Goal: Navigation & Orientation: Find specific page/section

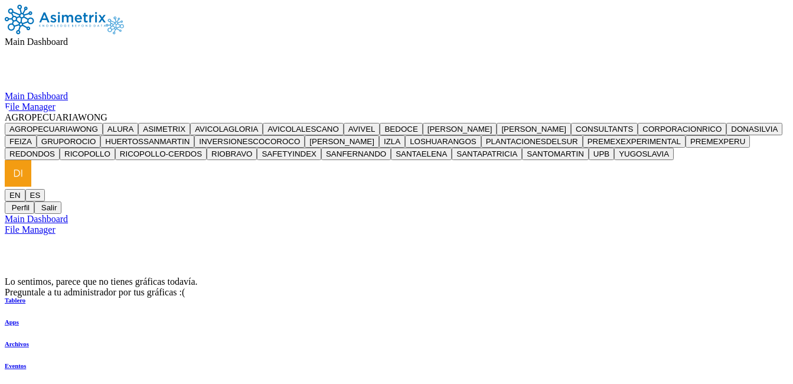
click at [107, 112] on span "AGROPECUARIAWONG" at bounding box center [56, 117] width 103 height 10
click at [138, 123] on button "ALURA" at bounding box center [120, 129] width 35 height 12
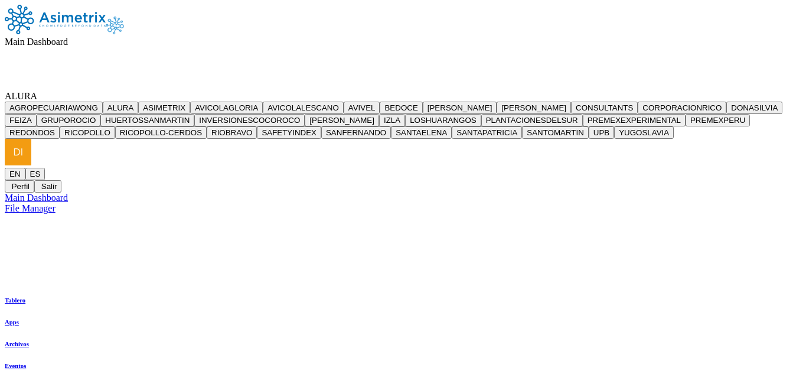
click at [68, 37] on icon at bounding box center [68, 42] width 0 height 10
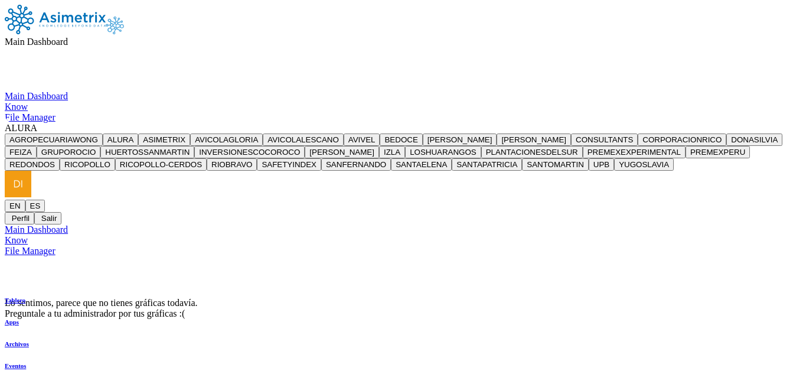
click at [606, 123] on div "Main Dashboard Know File Manager" at bounding box center [396, 107] width 783 height 32
click at [37, 123] on span "ALURA" at bounding box center [21, 128] width 32 height 10
click at [68, 37] on span "Main Dashboard" at bounding box center [36, 42] width 63 height 10
click at [5, 91] on icon at bounding box center [5, 91] width 0 height 0
click at [68, 37] on icon at bounding box center [68, 42] width 0 height 10
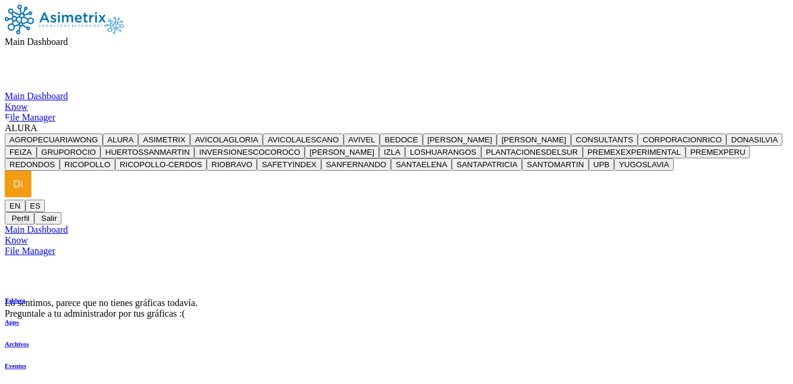
click at [408, 102] on div "Know" at bounding box center [396, 107] width 783 height 11
click at [37, 123] on span "ALURA" at bounding box center [21, 128] width 32 height 10
click at [138, 133] on button "ALURA" at bounding box center [120, 139] width 35 height 12
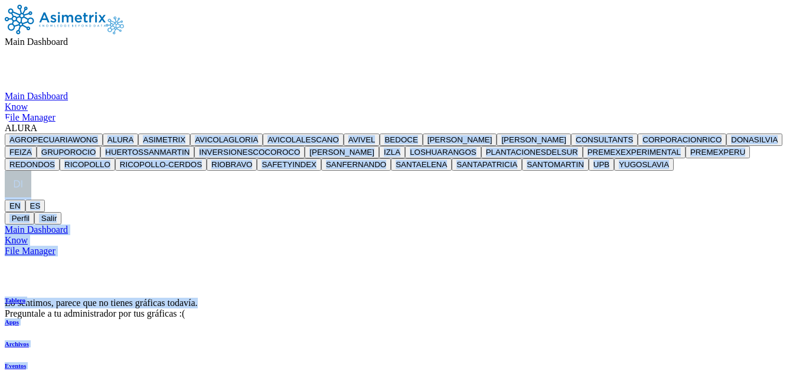
drag, startPoint x: 711, startPoint y: 40, endPoint x: 712, endPoint y: 32, distance: 8.3
click at [712, 32] on div "Main Dashboard Main Dashboard Know File Manager ALURA AGROPECUARIAWONG ALURA AS…" at bounding box center [396, 162] width 783 height 314
drag, startPoint x: 712, startPoint y: 32, endPoint x: 712, endPoint y: 25, distance: 7.1
click at [37, 123] on icon at bounding box center [37, 128] width 0 height 10
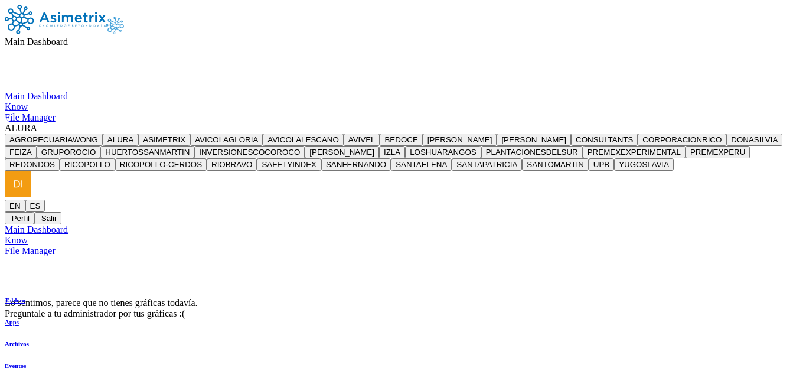
click at [138, 133] on button "ALURA" at bounding box center [120, 139] width 35 height 12
drag, startPoint x: 714, startPoint y: 14, endPoint x: 714, endPoint y: 28, distance: 14.2
click at [714, 123] on div "ALURA AGROPECUARIAWONG ALURA ASIMETRIX AVICOLAGLORIA AVICOLALESCANO AVIVEL BEDO…" at bounding box center [396, 174] width 783 height 102
click at [37, 123] on icon at bounding box center [37, 128] width 0 height 10
click at [190, 133] on button "ASIMETRIX" at bounding box center [164, 139] width 52 height 12
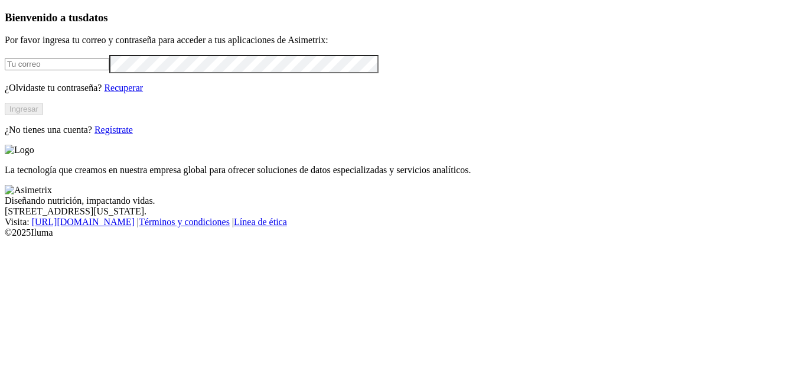
type input "[EMAIL_ADDRESS][PERSON_NAME][DOMAIN_NAME]"
click at [43, 115] on button "Ingresar" at bounding box center [24, 109] width 38 height 12
